Goal: Information Seeking & Learning: Check status

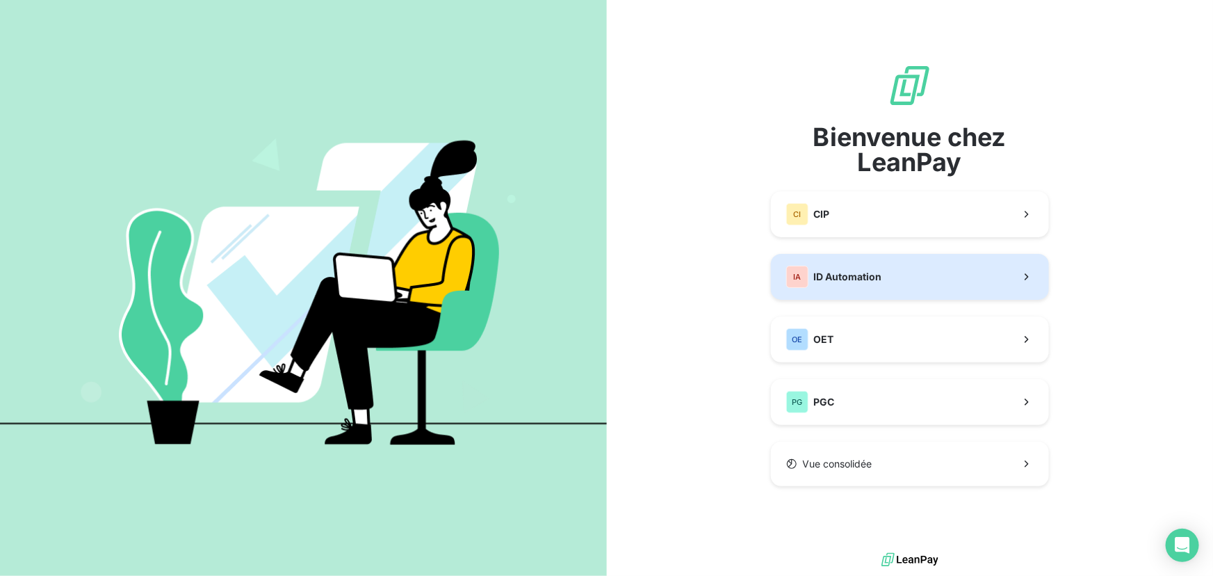
click at [899, 277] on button "IA ID Automation" at bounding box center [910, 277] width 278 height 46
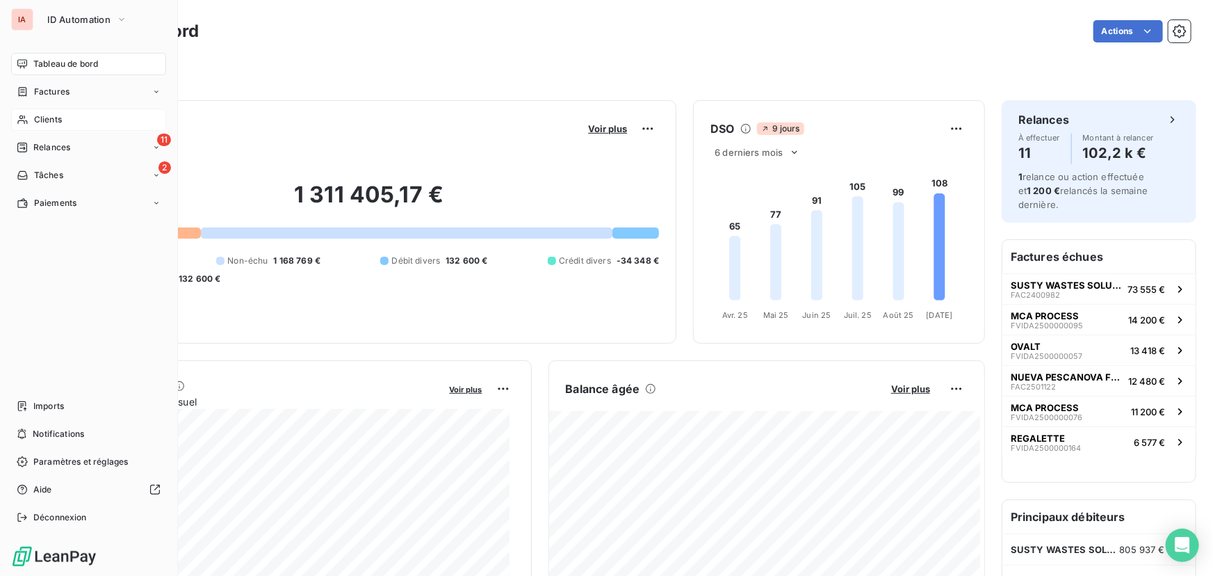
click at [43, 118] on span "Clients" at bounding box center [48, 119] width 28 height 13
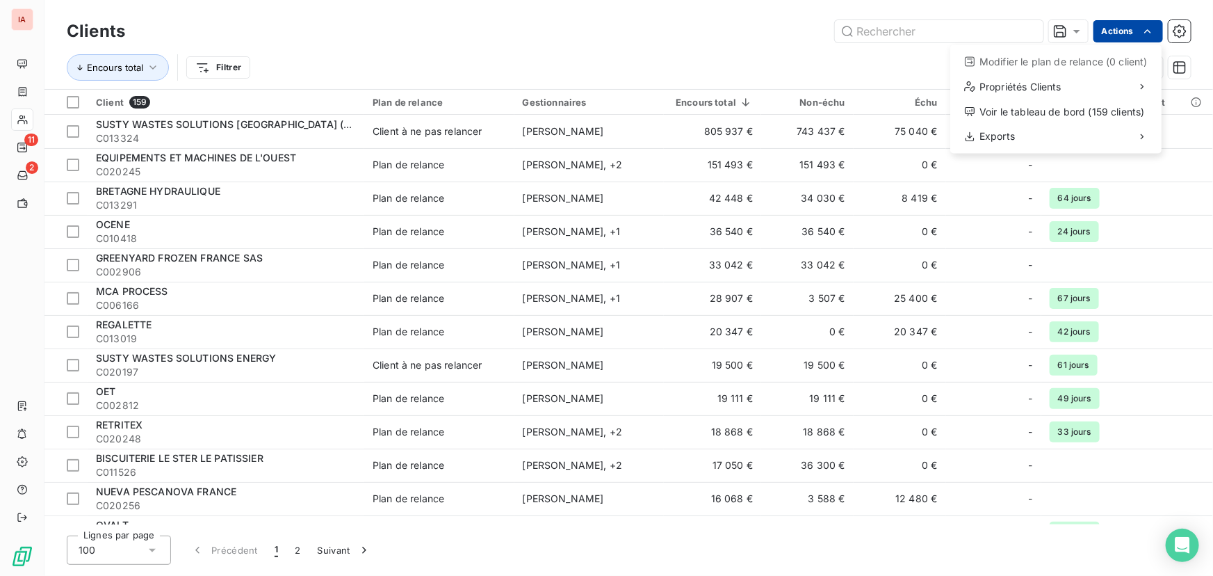
click at [1116, 29] on html "IA 11 2 Clients Actions Modifier le plan de relance (0 client) Propriétés Clien…" at bounding box center [606, 288] width 1213 height 576
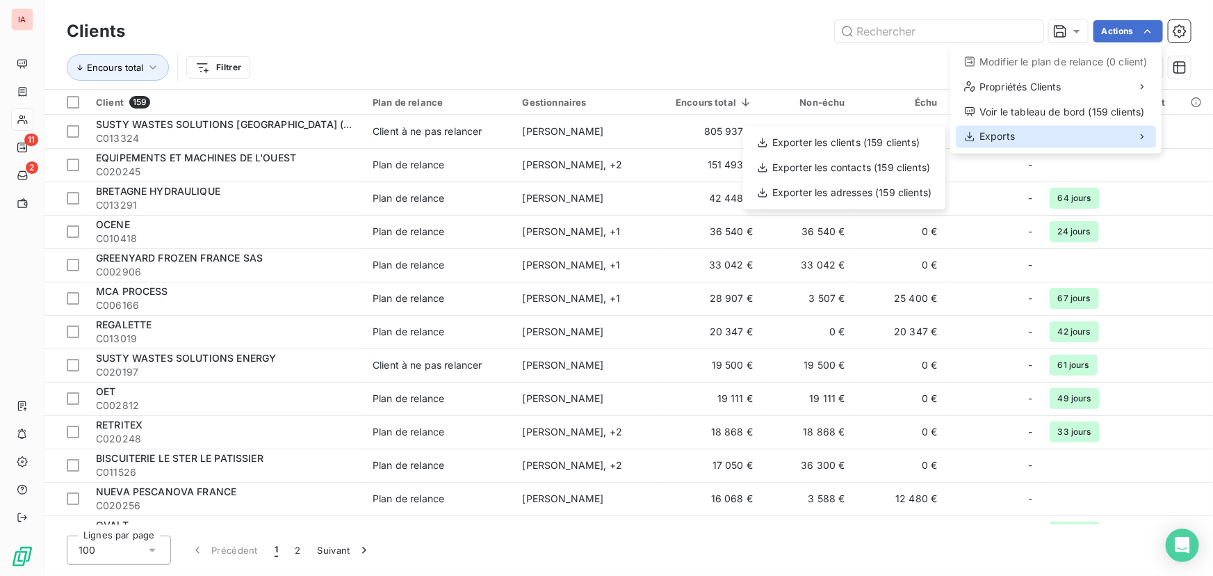
click at [1015, 131] on div "Exports" at bounding box center [1056, 137] width 200 height 22
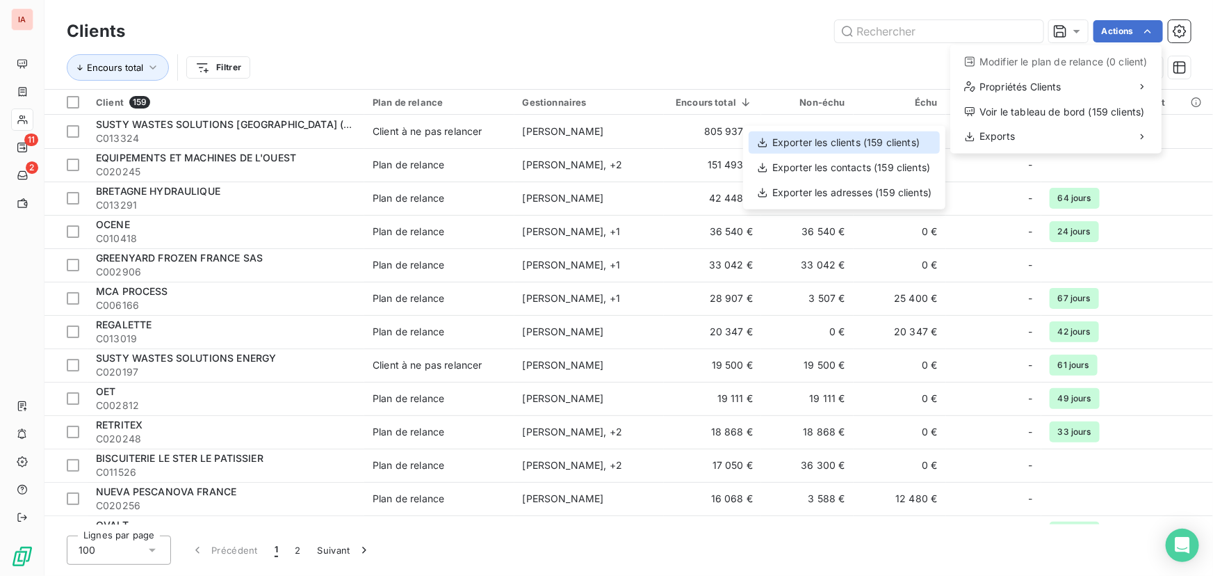
click at [907, 138] on div "Exporter les clients (159 clients)" at bounding box center [844, 142] width 191 height 22
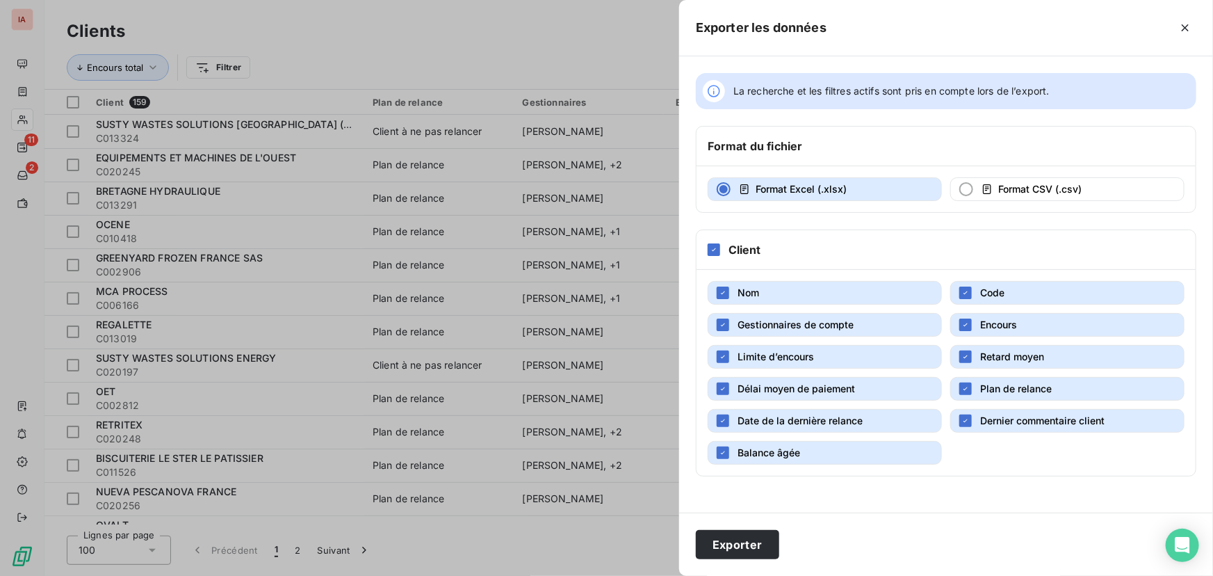
drag, startPoint x: 758, startPoint y: 318, endPoint x: 778, endPoint y: 319, distance: 20.2
click at [766, 319] on span "Gestionnaires de compte" at bounding box center [796, 324] width 116 height 12
click at [988, 318] on span "Encours" at bounding box center [998, 324] width 37 height 12
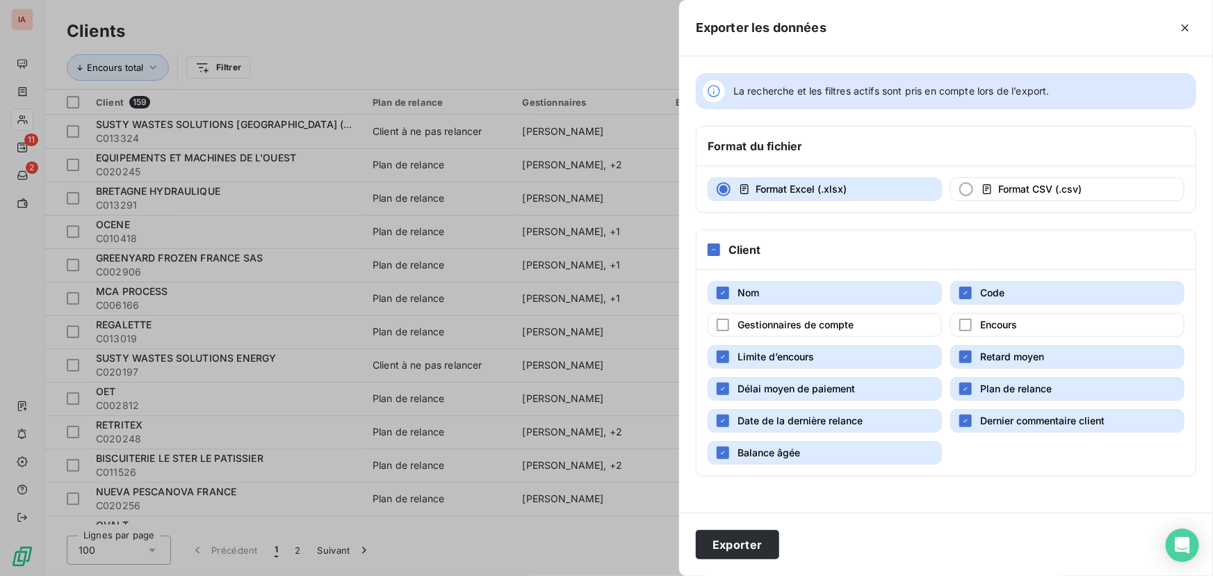
click at [807, 364] on button "Limite d’encours" at bounding box center [825, 357] width 234 height 24
click at [1003, 383] on span "Plan de relance" at bounding box center [1016, 388] width 72 height 12
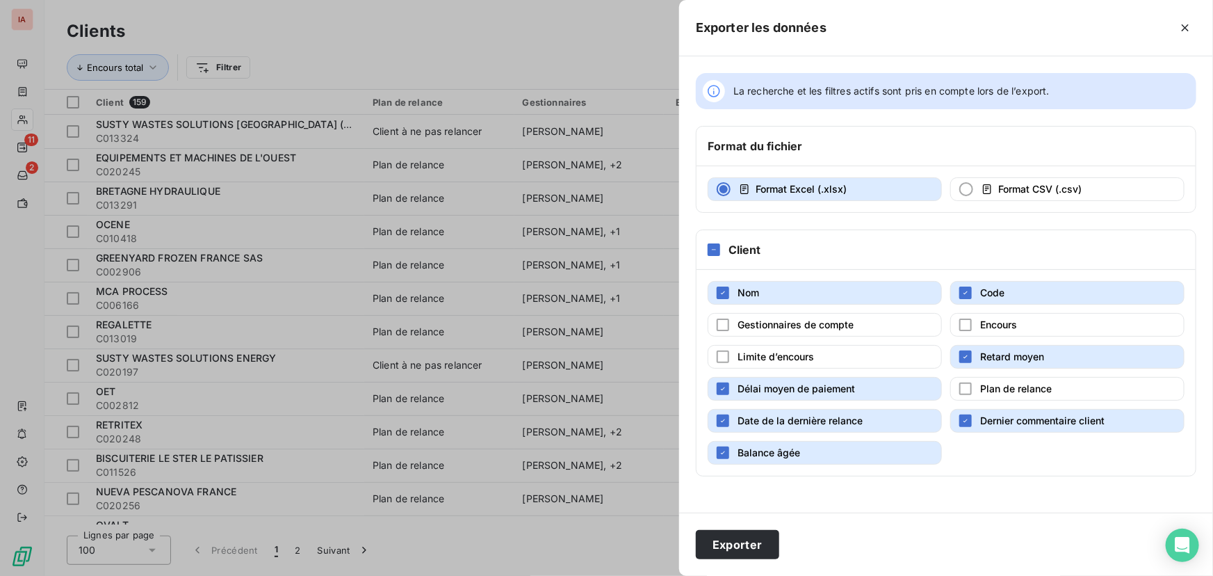
click at [999, 420] on span "Dernier commentaire client" at bounding box center [1042, 420] width 124 height 12
click at [768, 454] on span "Balance âgée" at bounding box center [769, 452] width 63 height 12
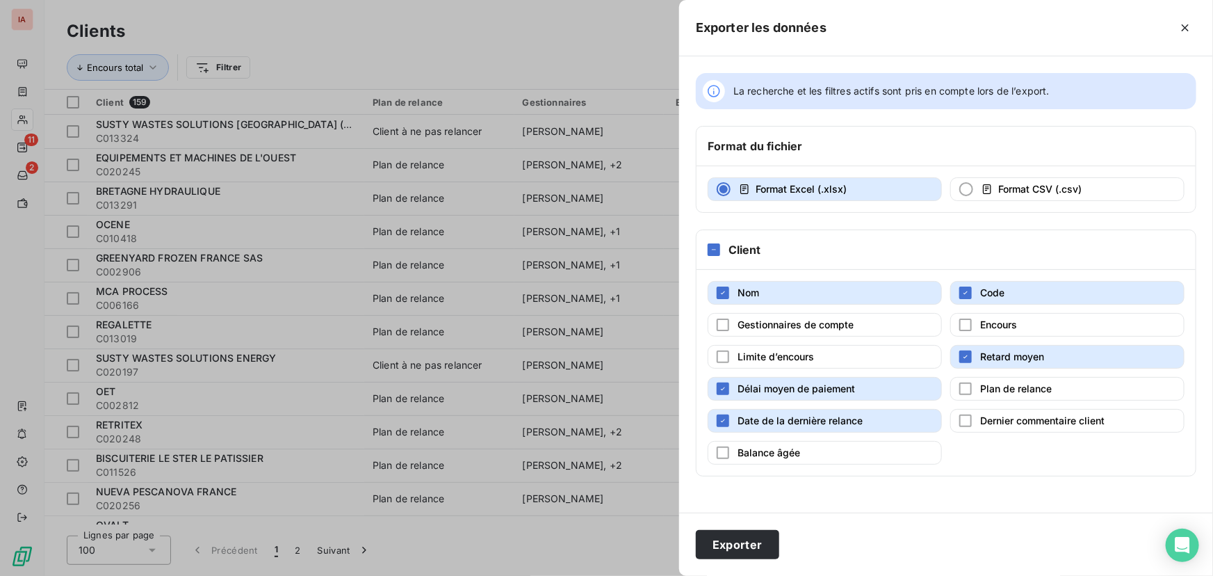
click at [765, 417] on span "Date de la dernière relance" at bounding box center [800, 420] width 125 height 12
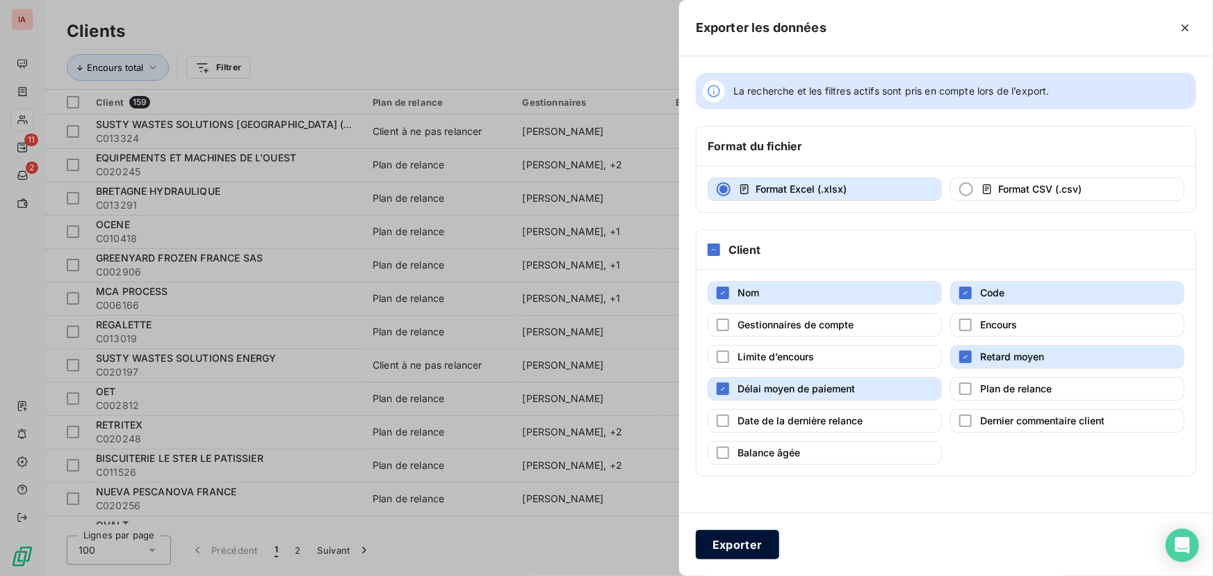
click at [751, 545] on button "Exporter" at bounding box center [737, 544] width 83 height 29
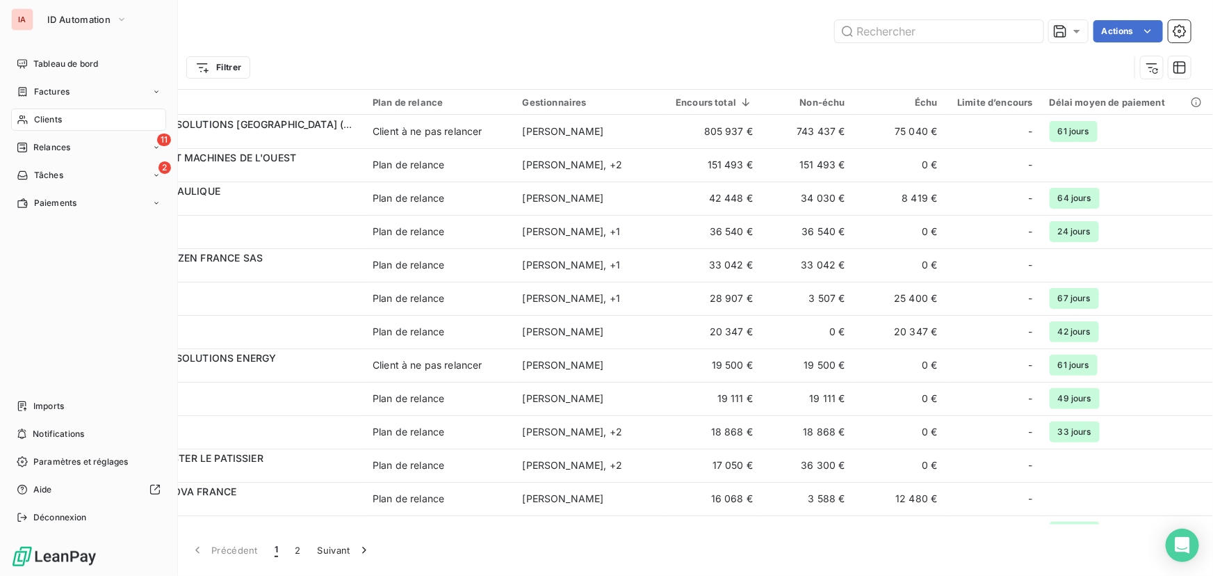
click at [81, 50] on div "IA ID Automation Tableau de bord Factures Clients 11 Relances 2 Tâches Paiement…" at bounding box center [89, 288] width 178 height 576
click at [81, 60] on span "Tableau de bord" at bounding box center [65, 64] width 65 height 13
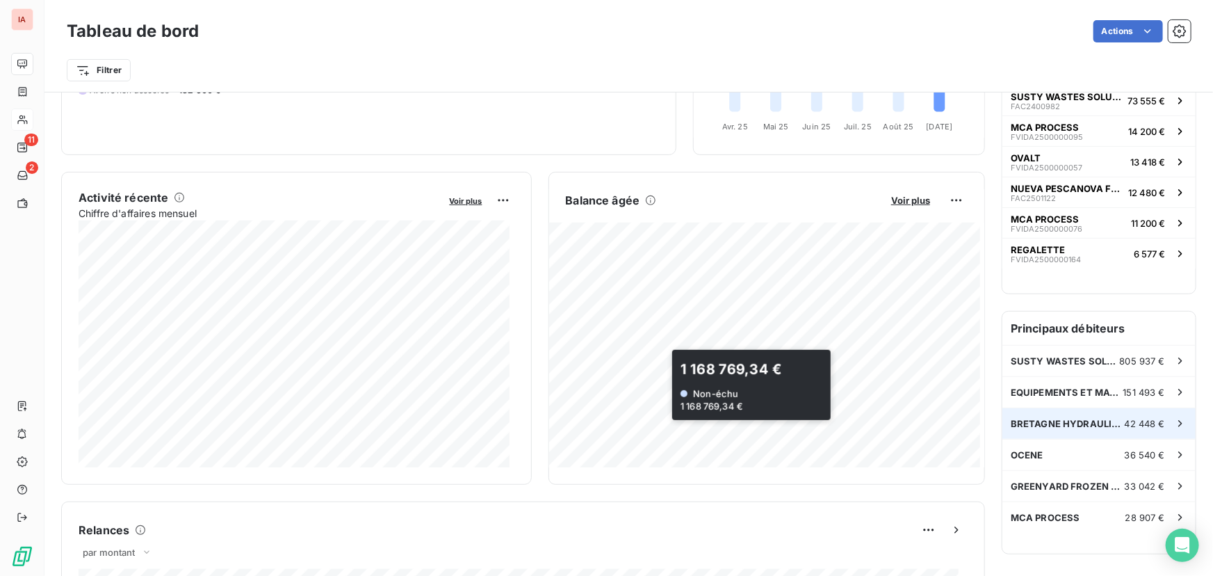
scroll to position [190, 0]
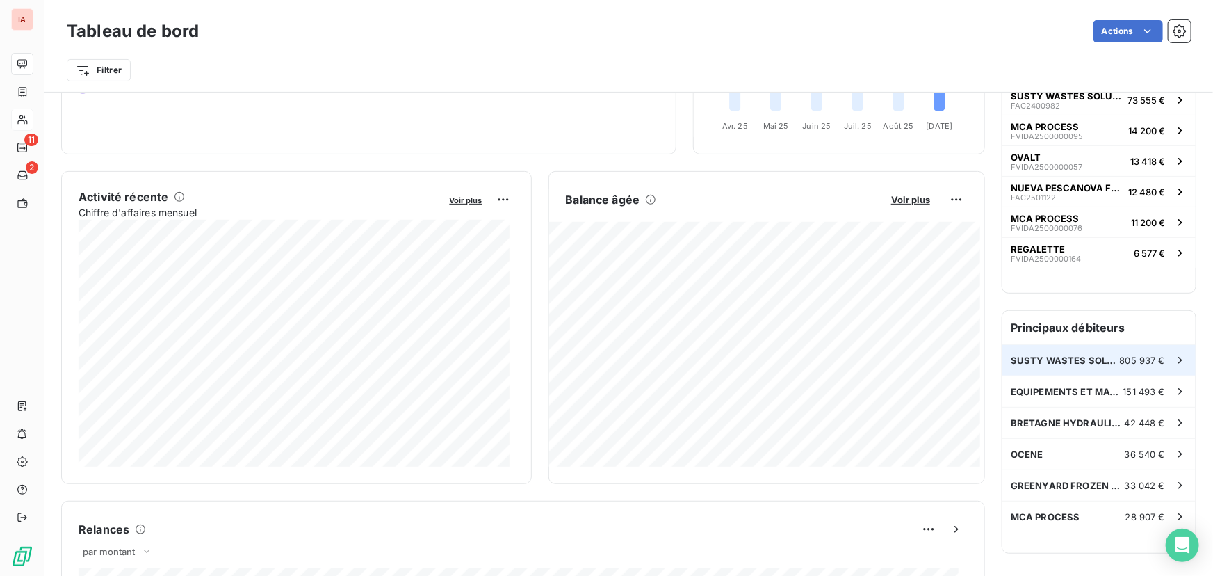
click at [1083, 357] on span "SUSTY WASTES SOLUTIONS [GEOGRAPHIC_DATA] (SWS FRANCE)" at bounding box center [1065, 360] width 109 height 11
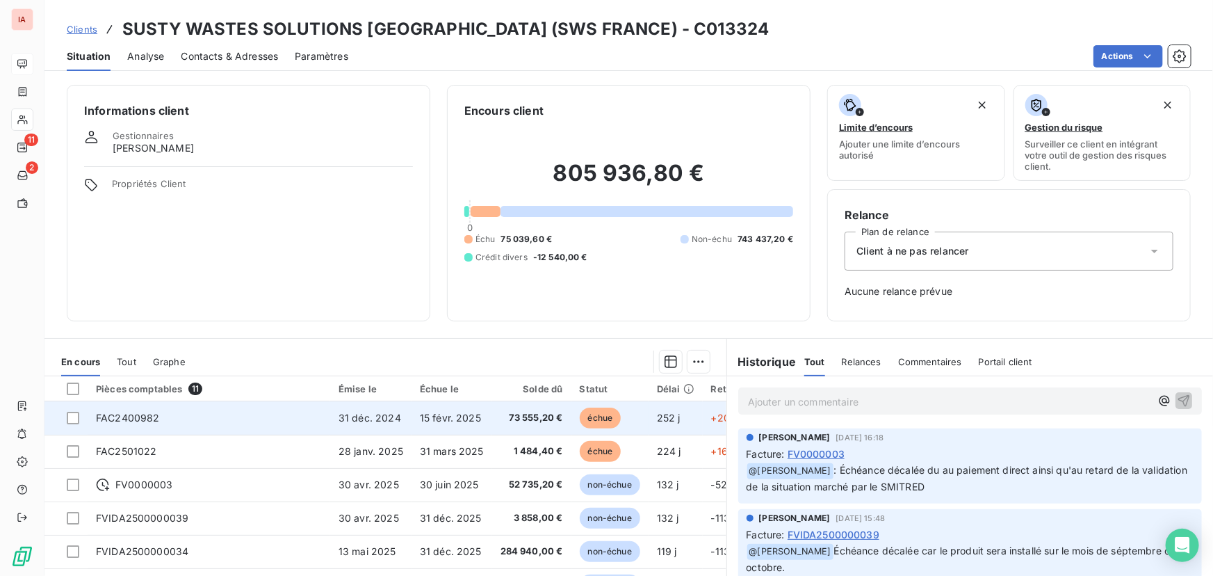
click at [517, 412] on span "73 555,20 €" at bounding box center [532, 418] width 63 height 14
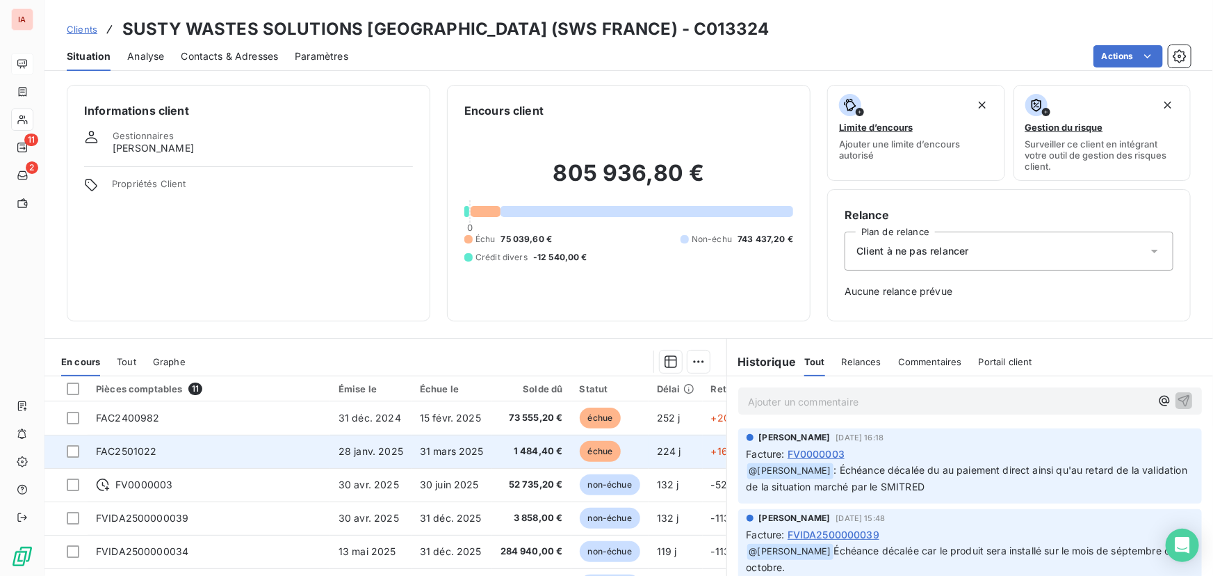
click at [521, 446] on span "1 484,40 €" at bounding box center [532, 451] width 63 height 14
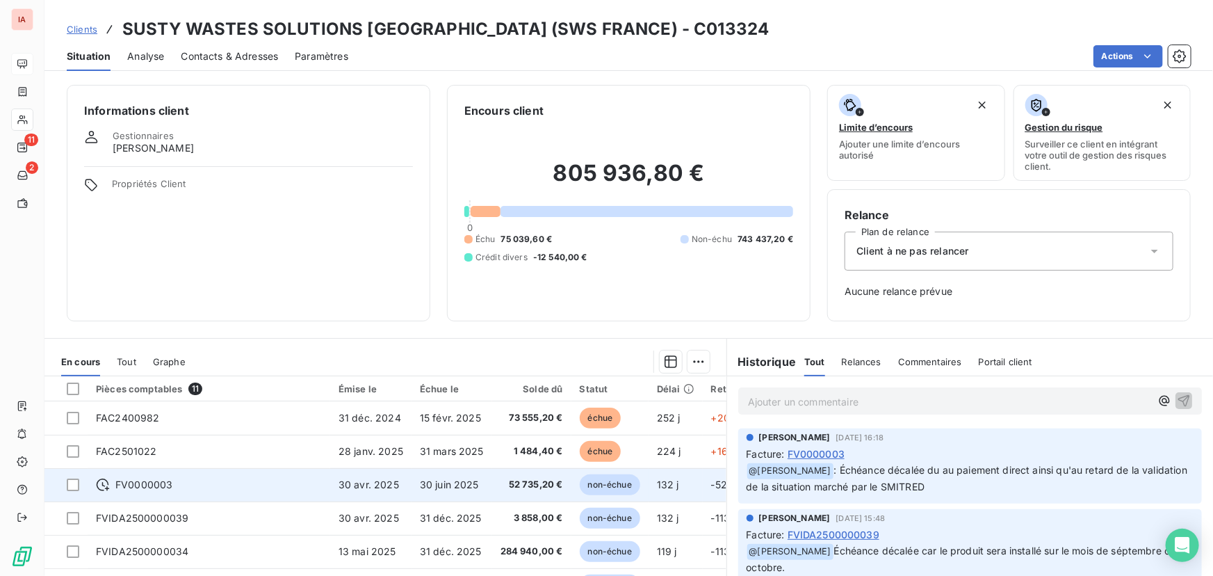
click at [535, 478] on span "52 735,20 €" at bounding box center [532, 485] width 63 height 14
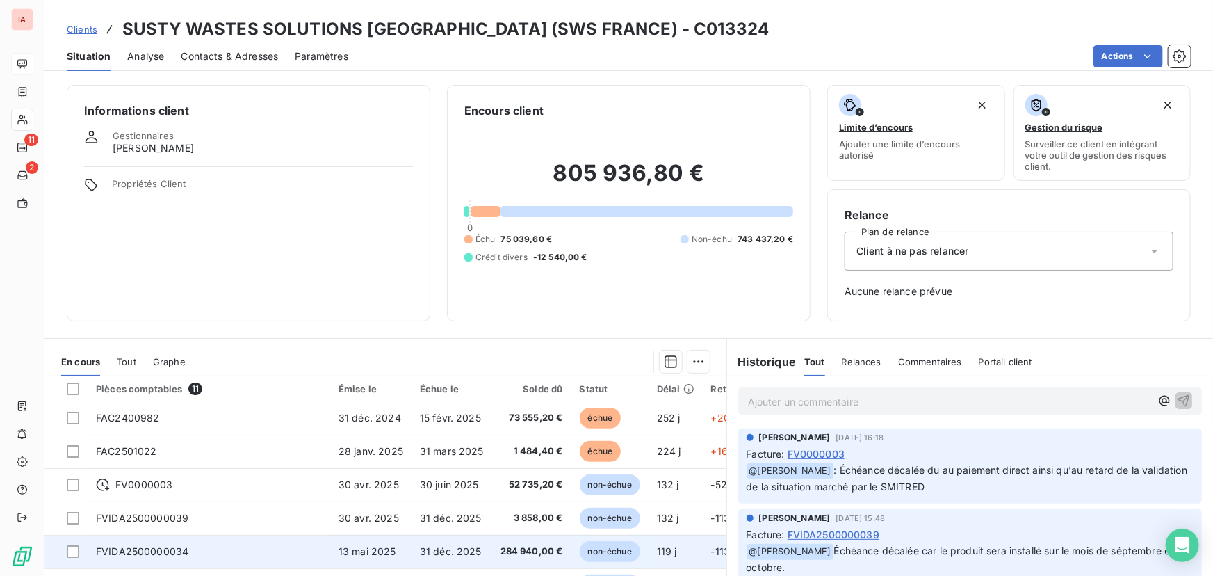
click at [507, 549] on span "284 940,00 €" at bounding box center [532, 551] width 63 height 14
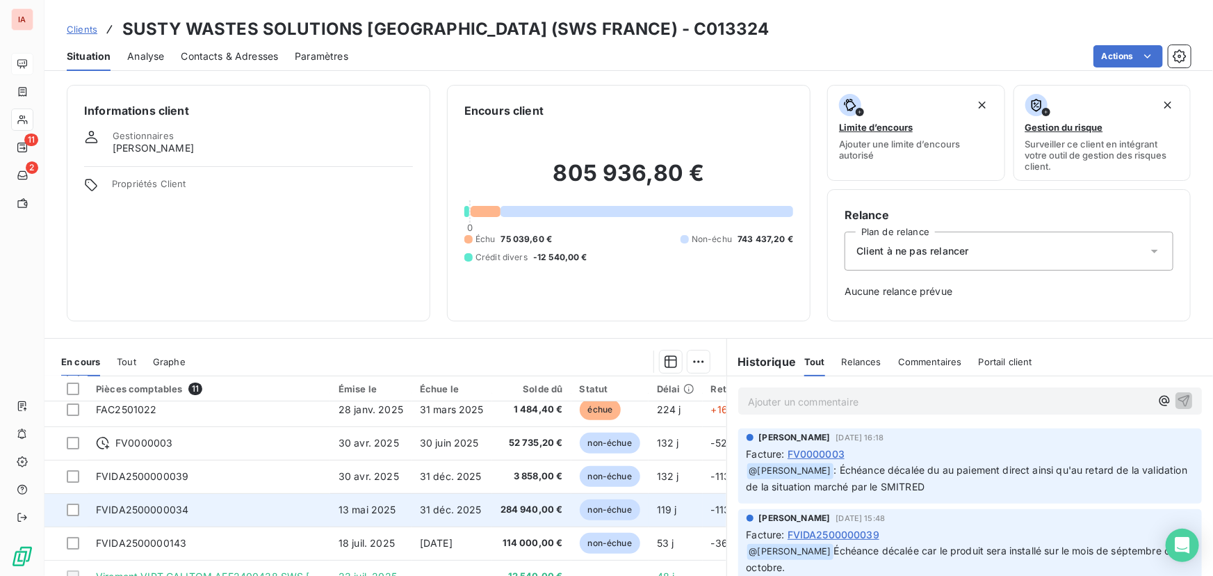
scroll to position [126, 0]
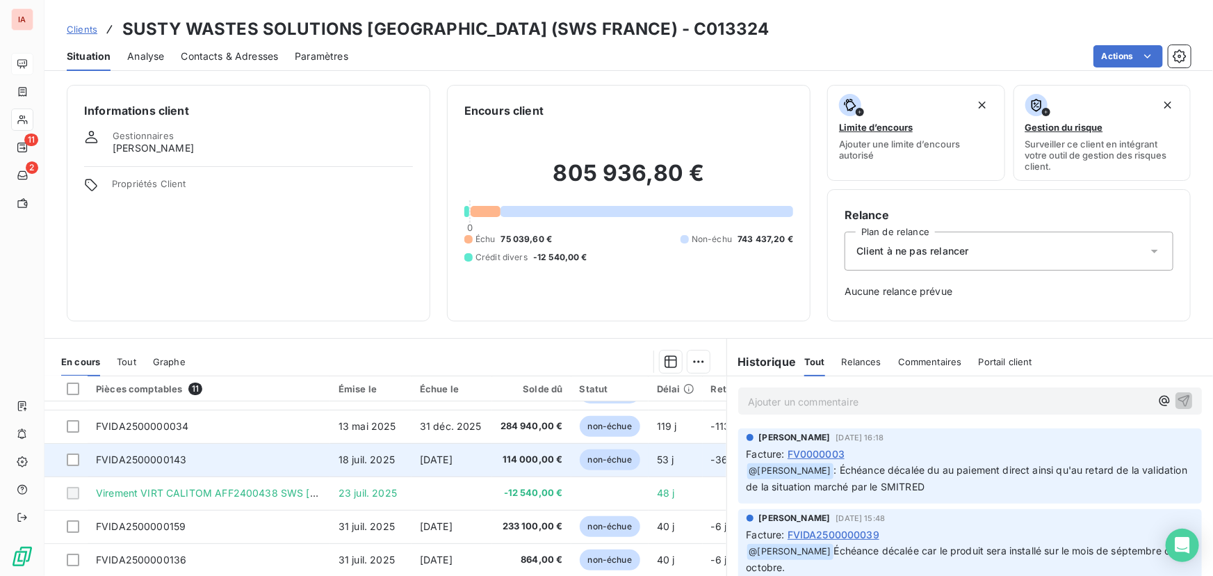
click at [442, 458] on span "[DATE]" at bounding box center [436, 459] width 33 height 12
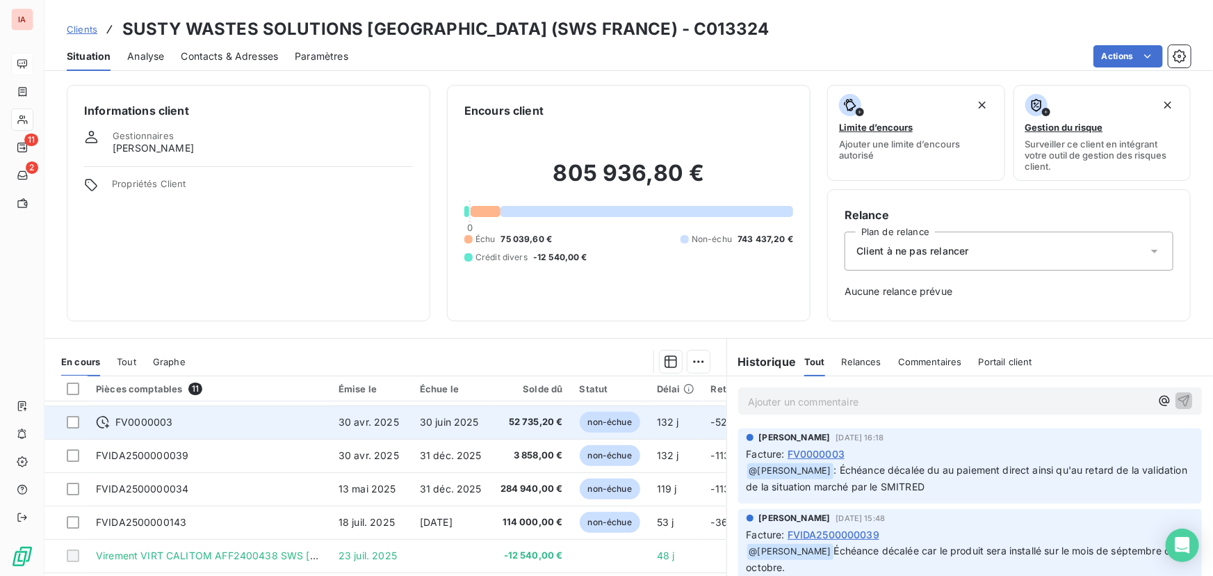
scroll to position [126, 0]
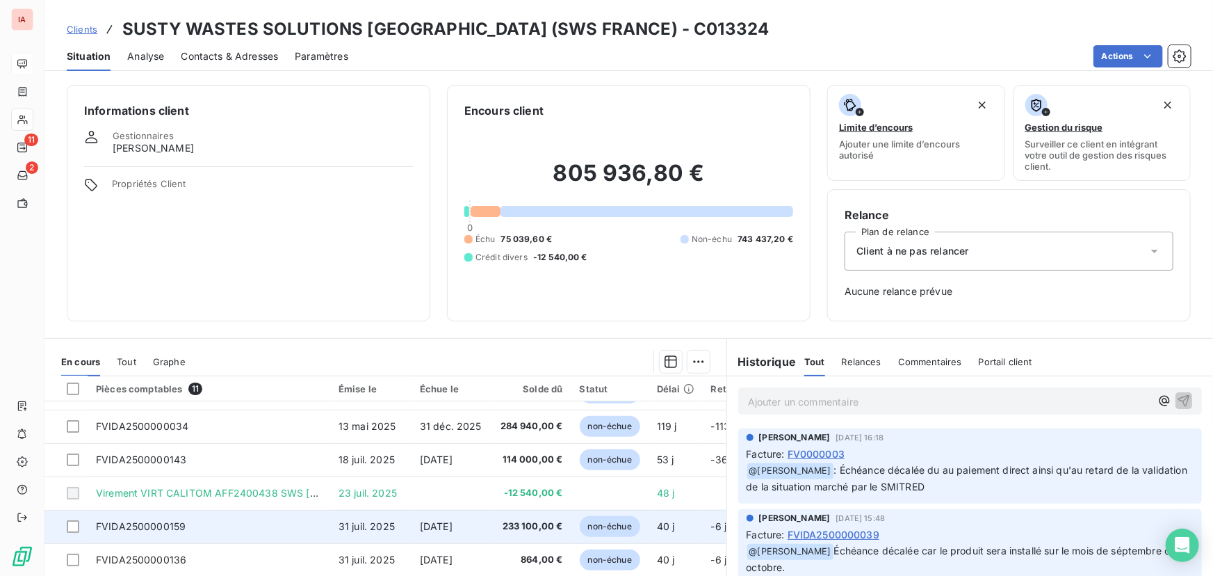
click at [443, 525] on span "[DATE]" at bounding box center [436, 526] width 33 height 12
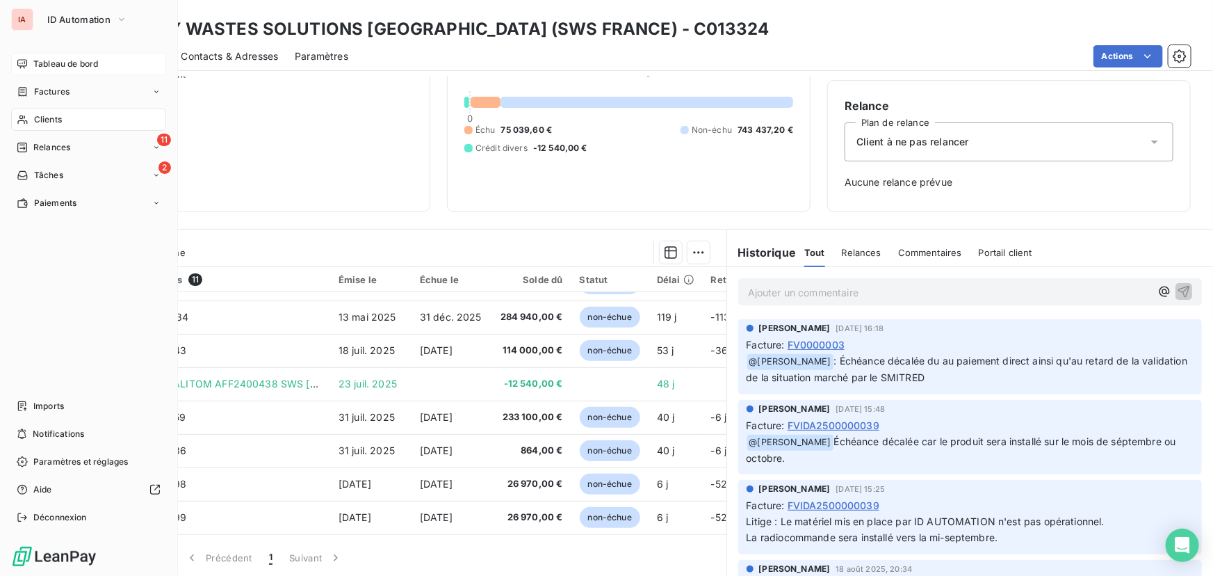
click at [42, 118] on span "Clients" at bounding box center [48, 119] width 28 height 13
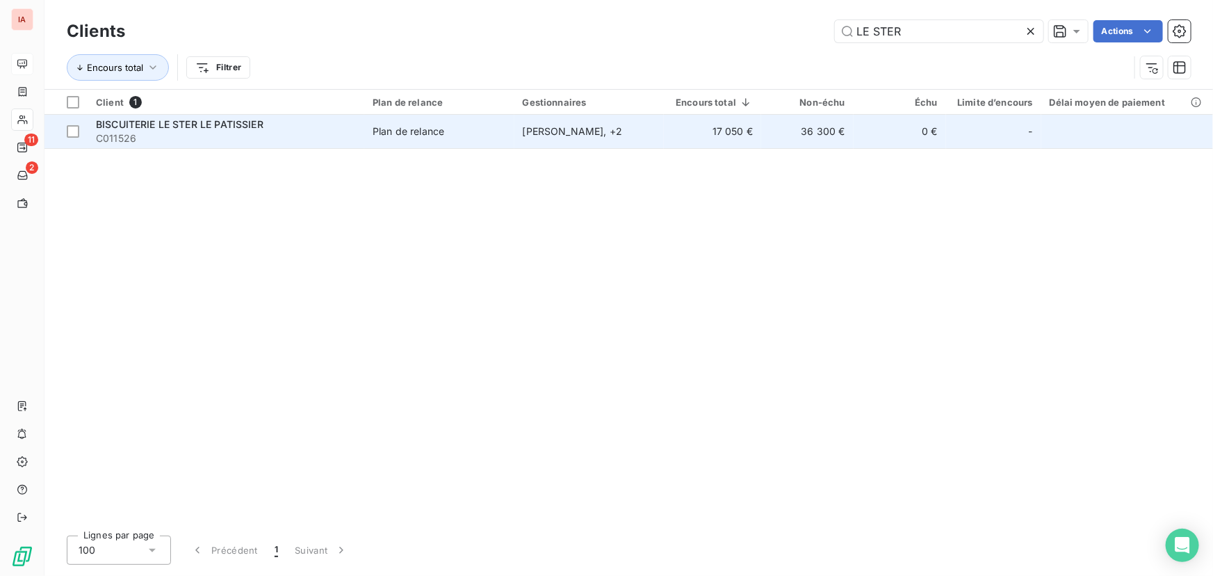
type input "LE STER"
click at [407, 127] on div "Plan de relance" at bounding box center [409, 131] width 72 height 14
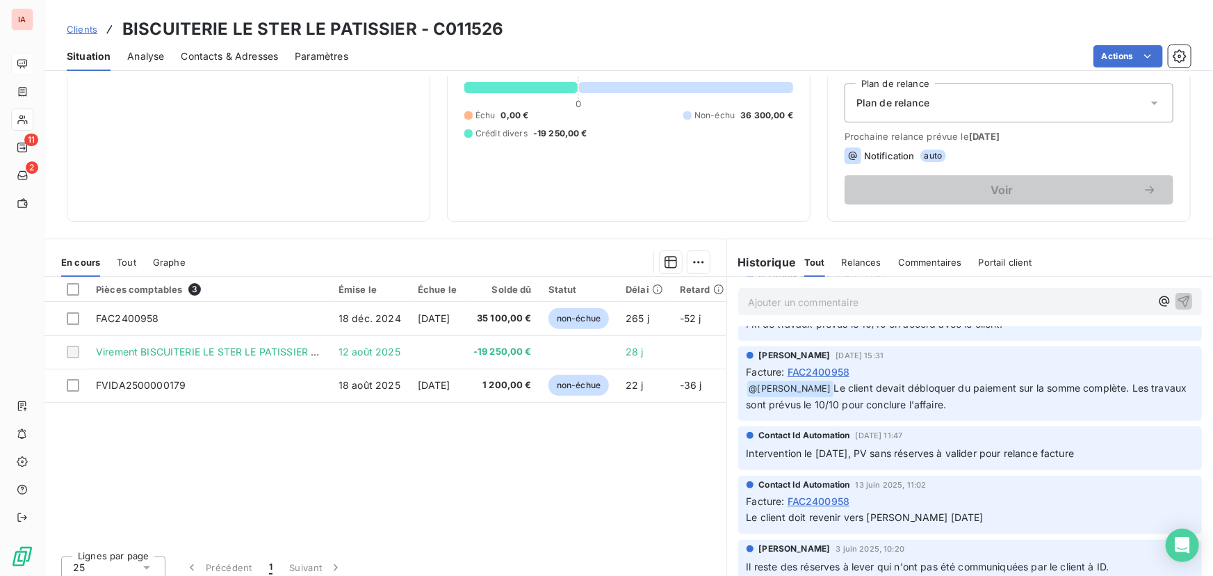
scroll to position [158, 0]
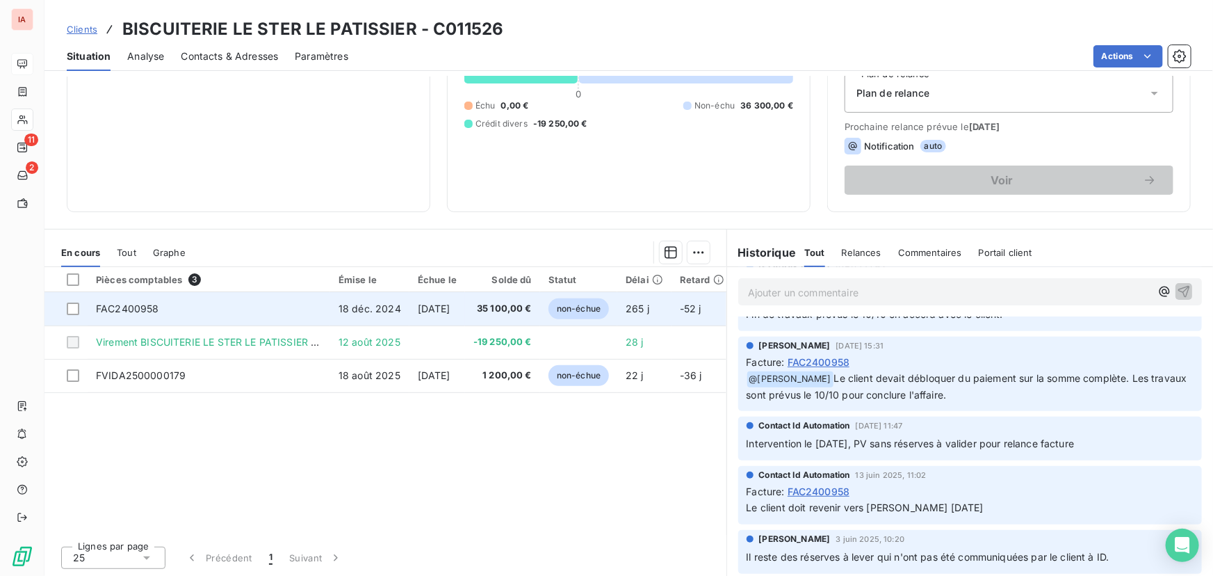
click at [510, 300] on td "35 100,00 €" at bounding box center [502, 308] width 75 height 33
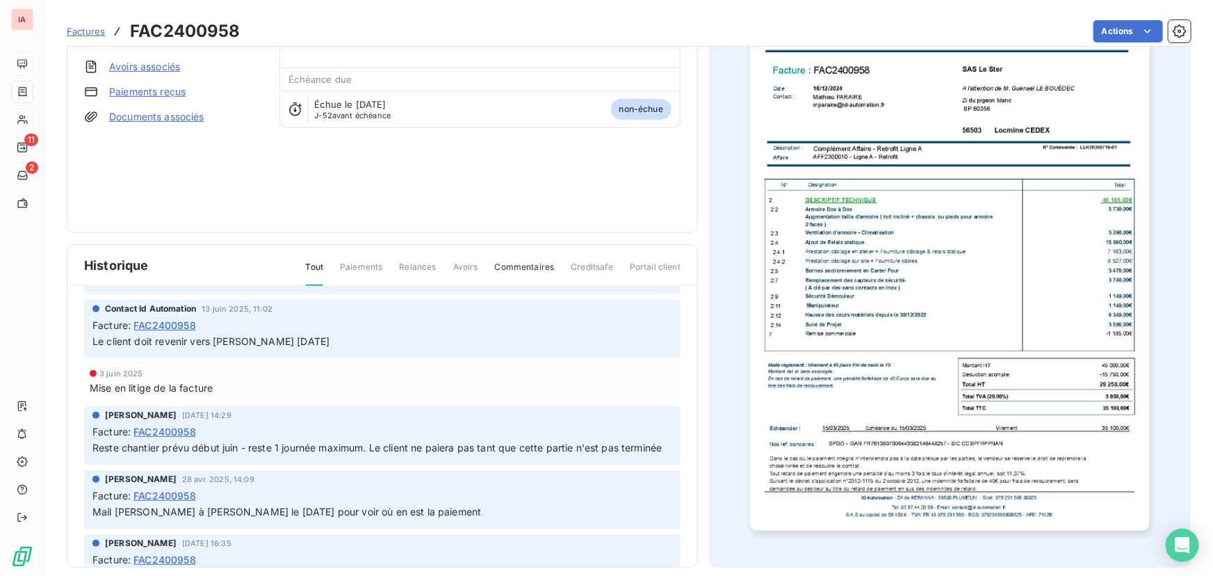
scroll to position [63, 0]
